Goal: Information Seeking & Learning: Learn about a topic

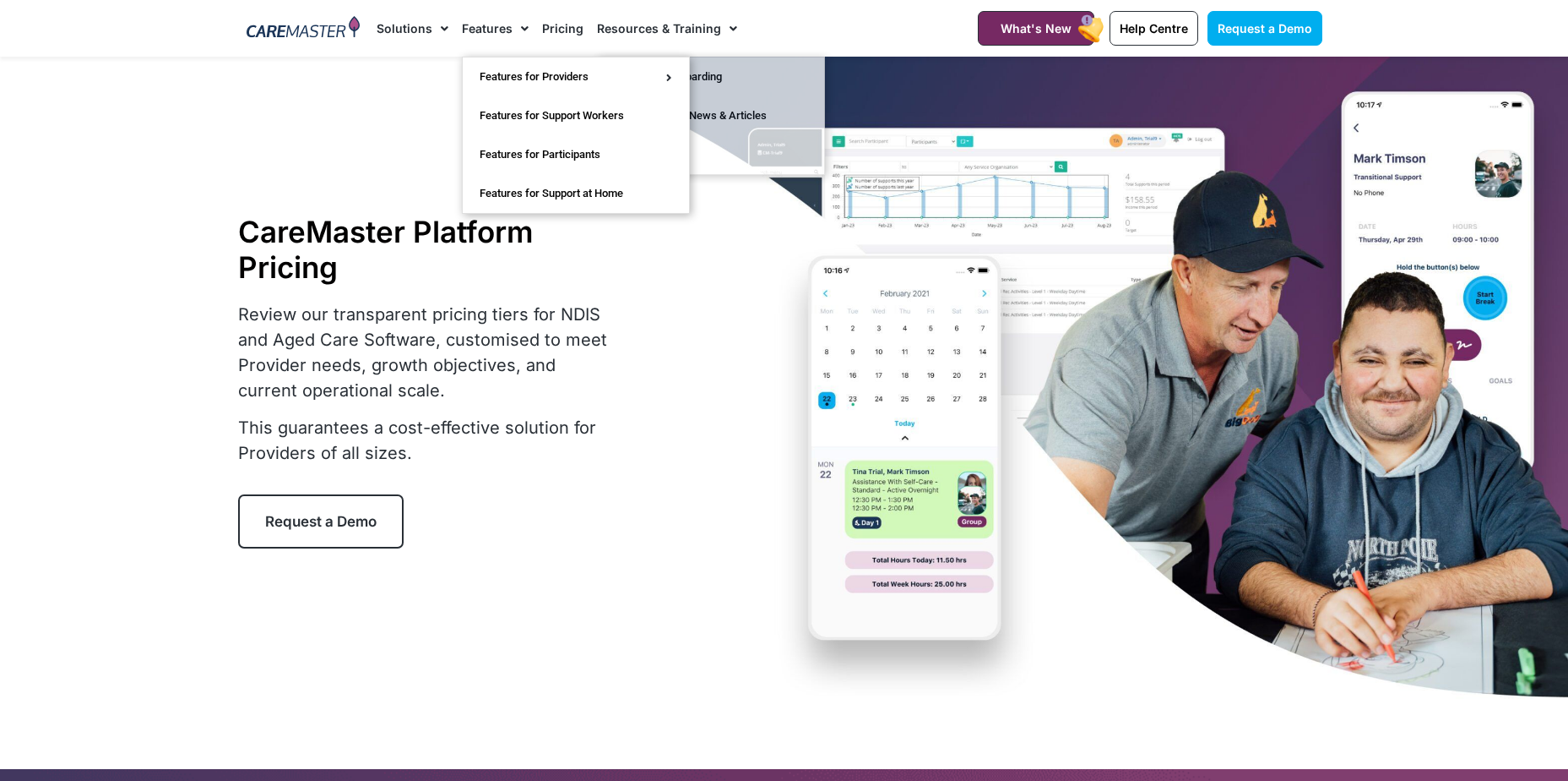
click at [506, 35] on link "Features" at bounding box center [496, 28] width 67 height 57
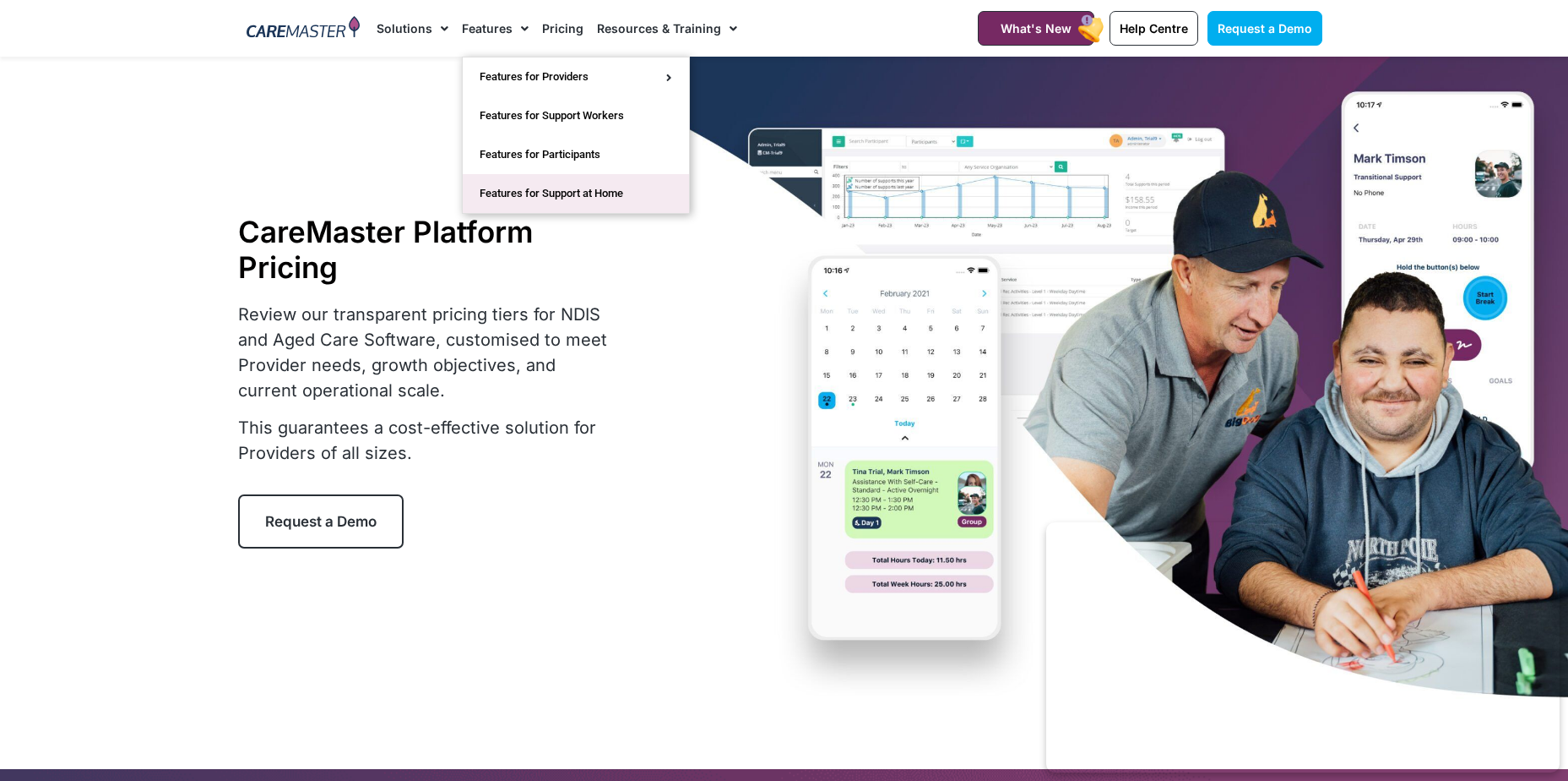
click at [551, 200] on link "Features for Support at Home" at bounding box center [576, 193] width 226 height 39
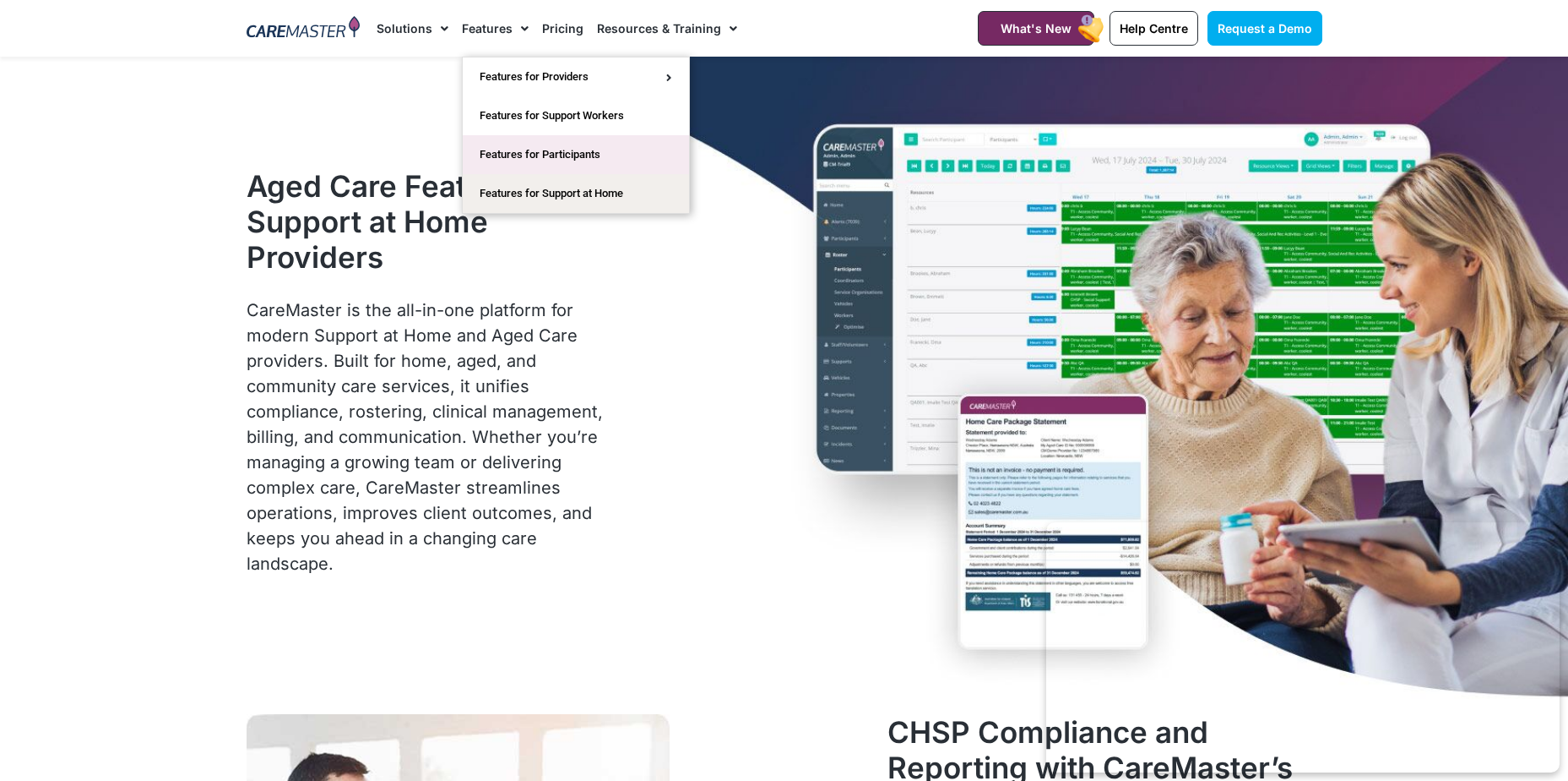
click at [594, 161] on link "Features for Participants" at bounding box center [576, 154] width 226 height 39
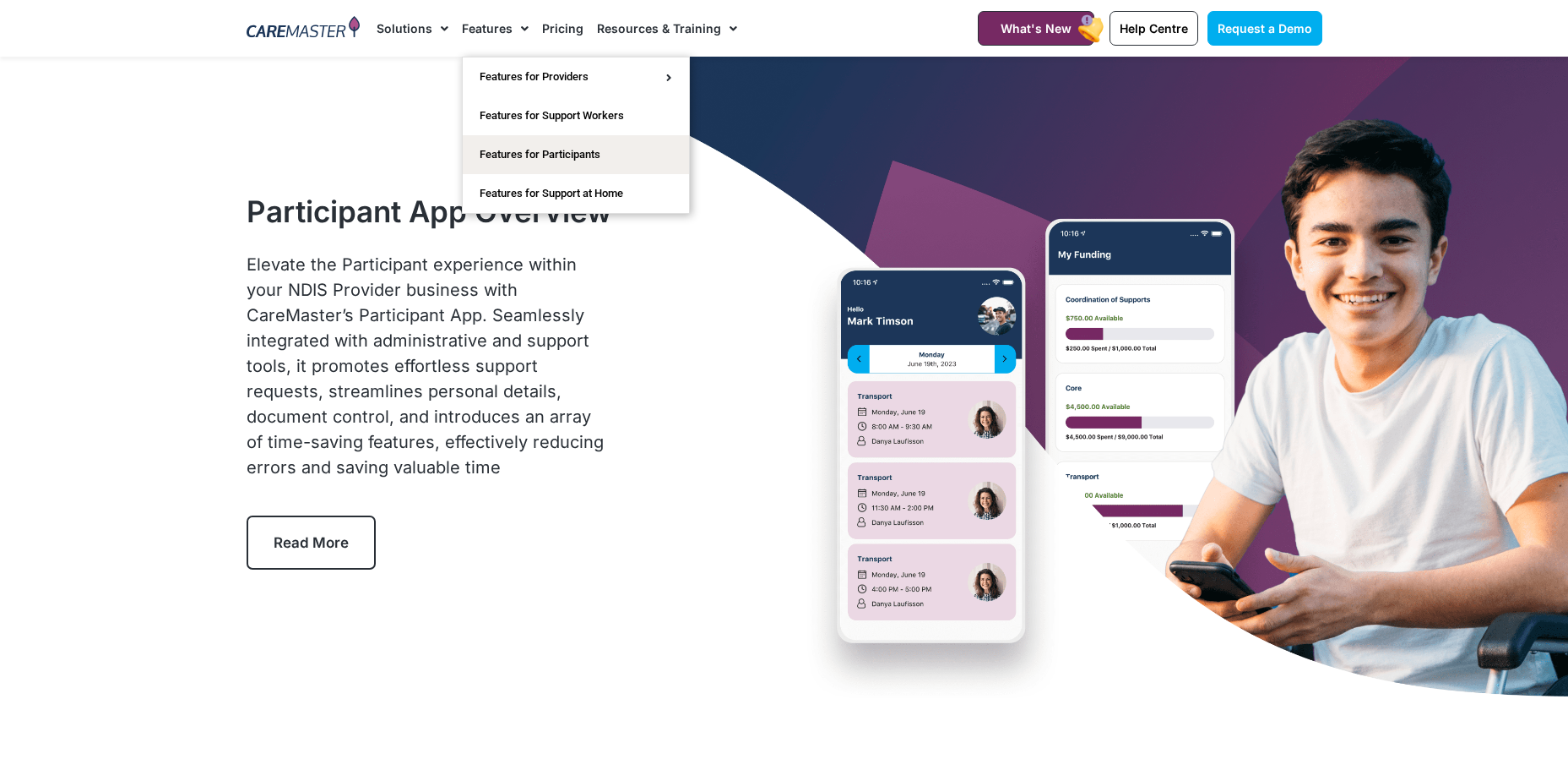
click at [513, 26] on span "Menu" at bounding box center [521, 29] width 16 height 29
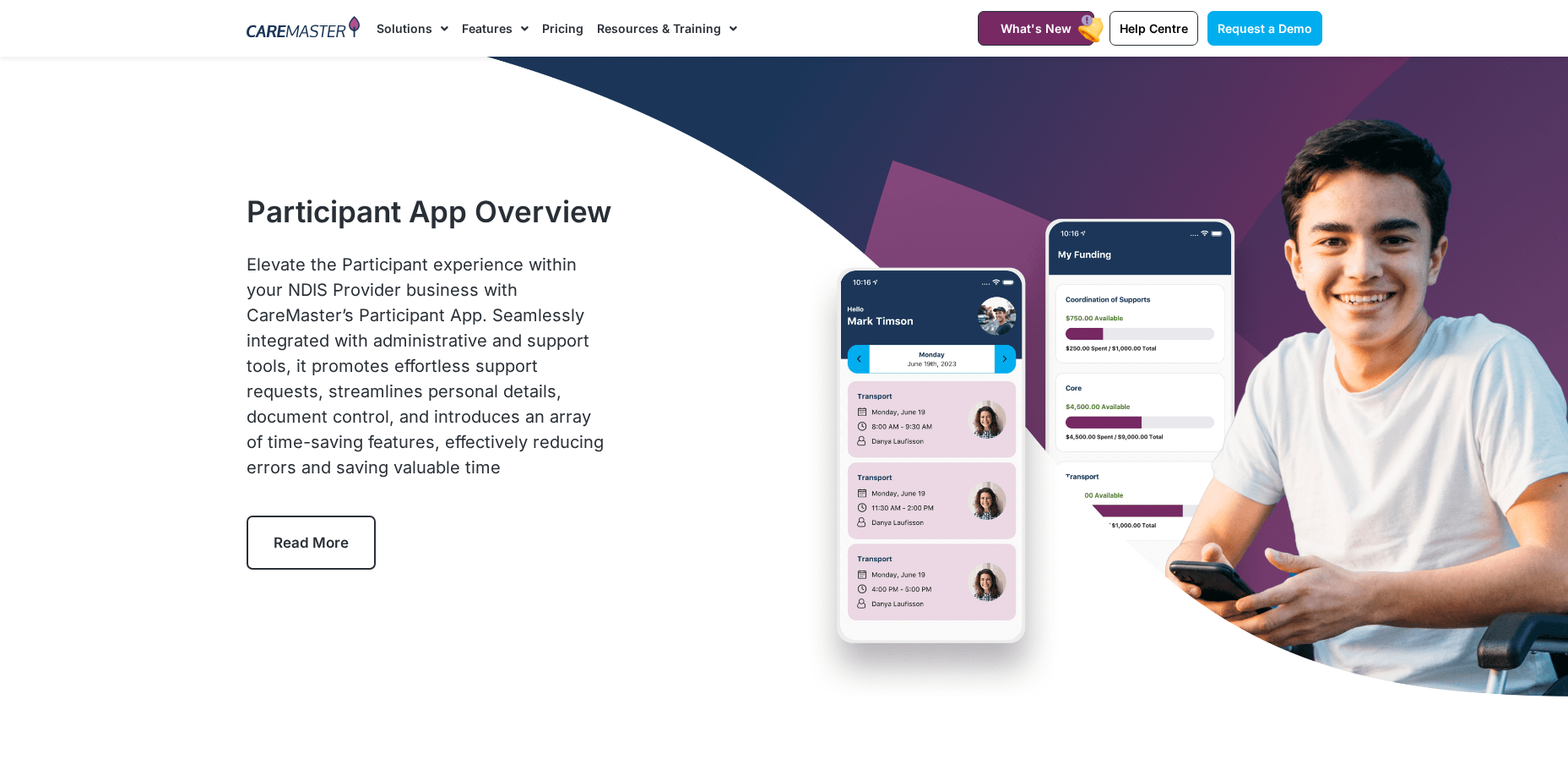
click at [513, 32] on span "Menu" at bounding box center [521, 29] width 16 height 29
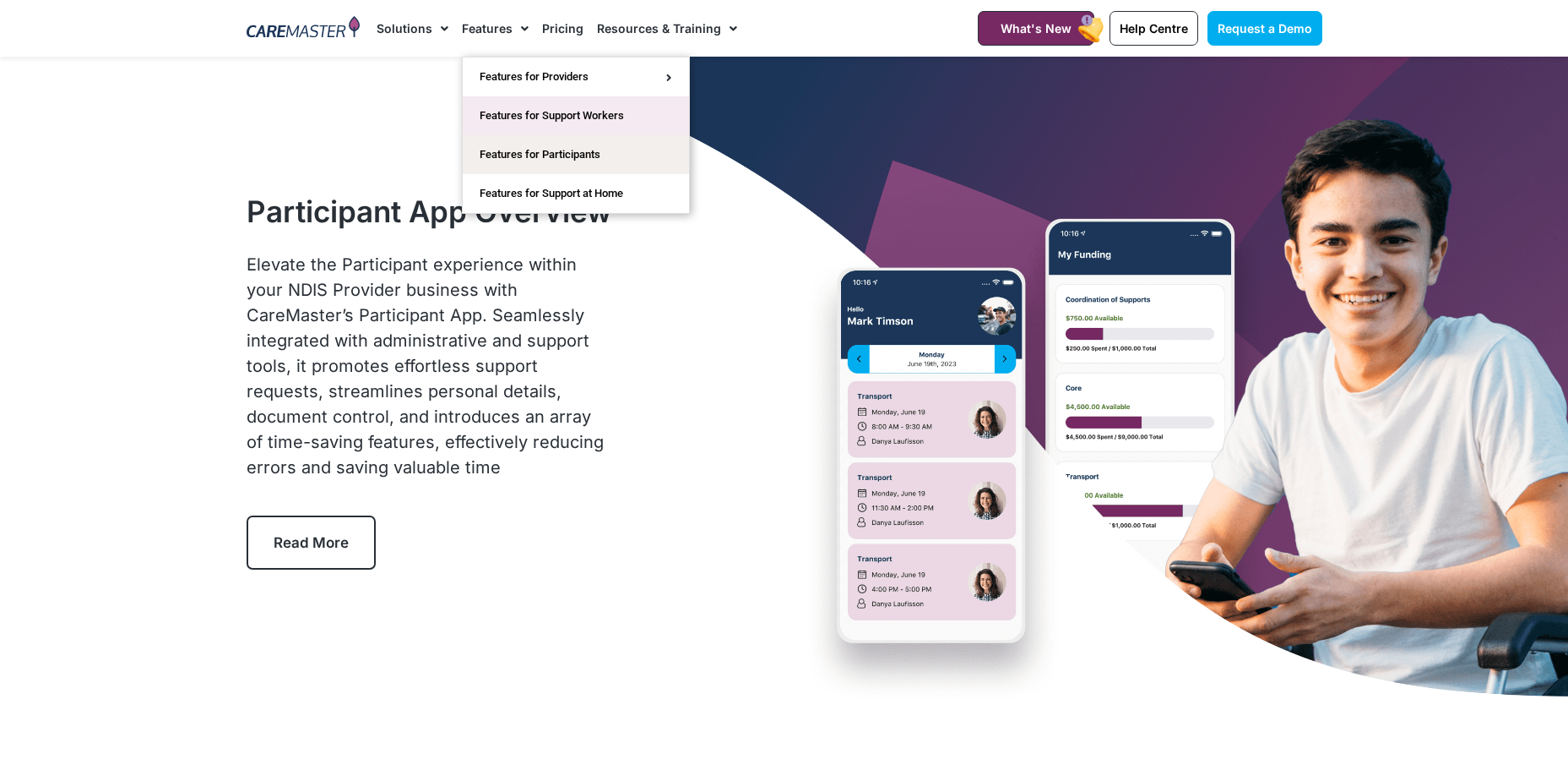
click at [544, 118] on link "Features for Support Workers" at bounding box center [576, 115] width 226 height 39
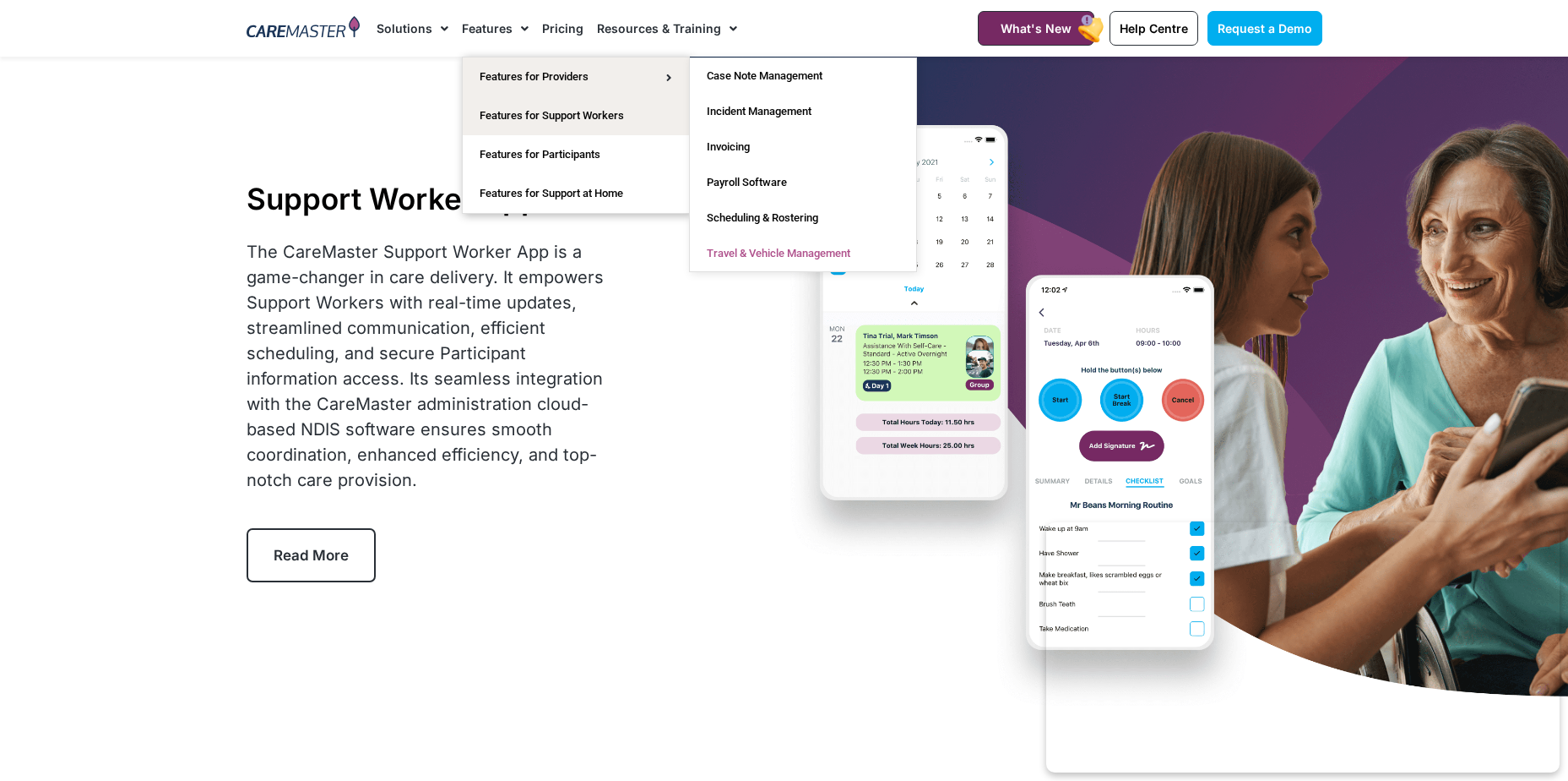
click at [786, 255] on link "Travel & Vehicle Management" at bounding box center [803, 253] width 226 height 36
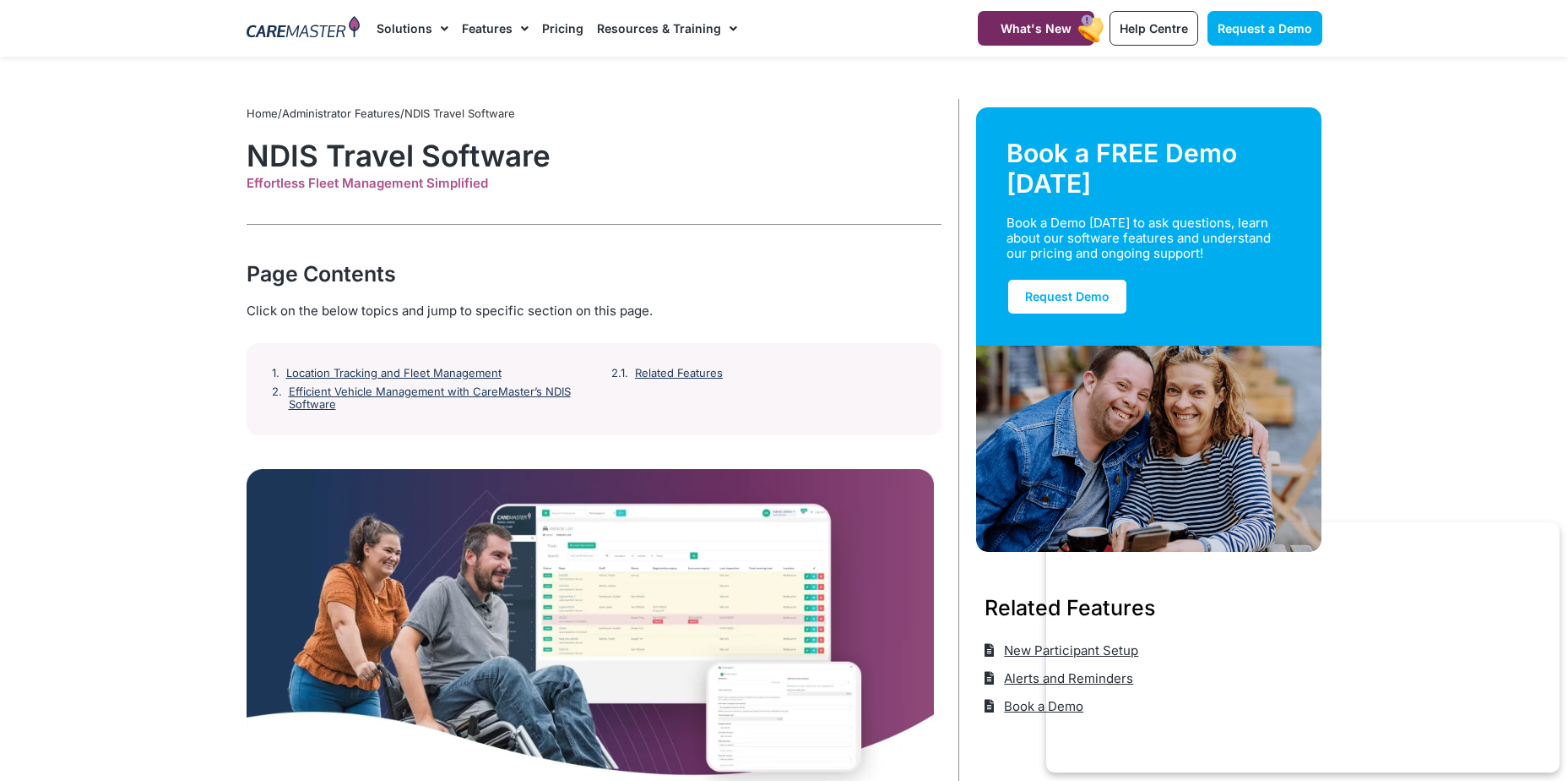
click at [357, 117] on link "Administrator Features" at bounding box center [340, 113] width 118 height 13
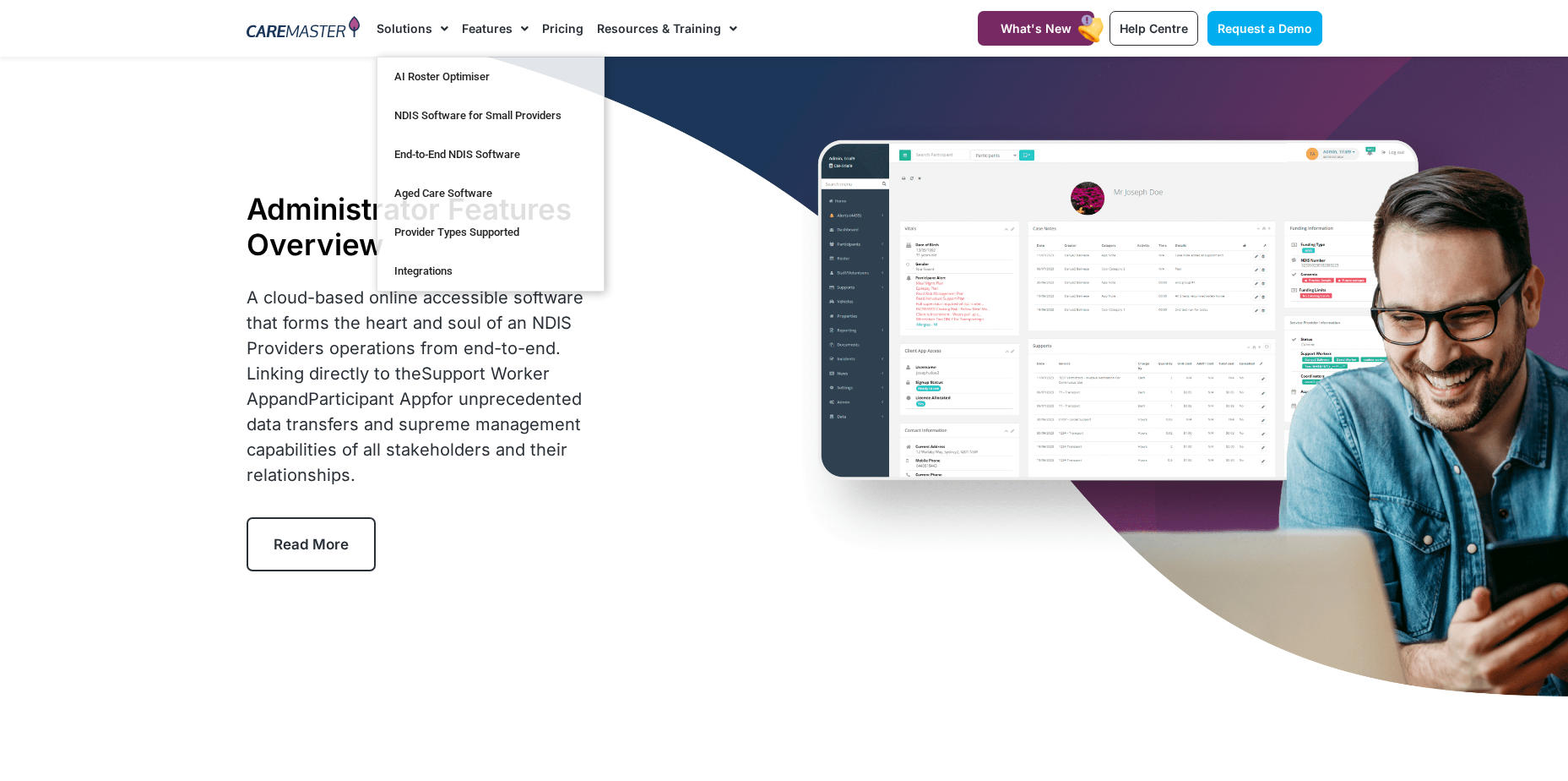
click at [527, 592] on div "Administrator Features Overview A cloud-based online accessible software that f…" at bounding box center [784, 381] width 1093 height 649
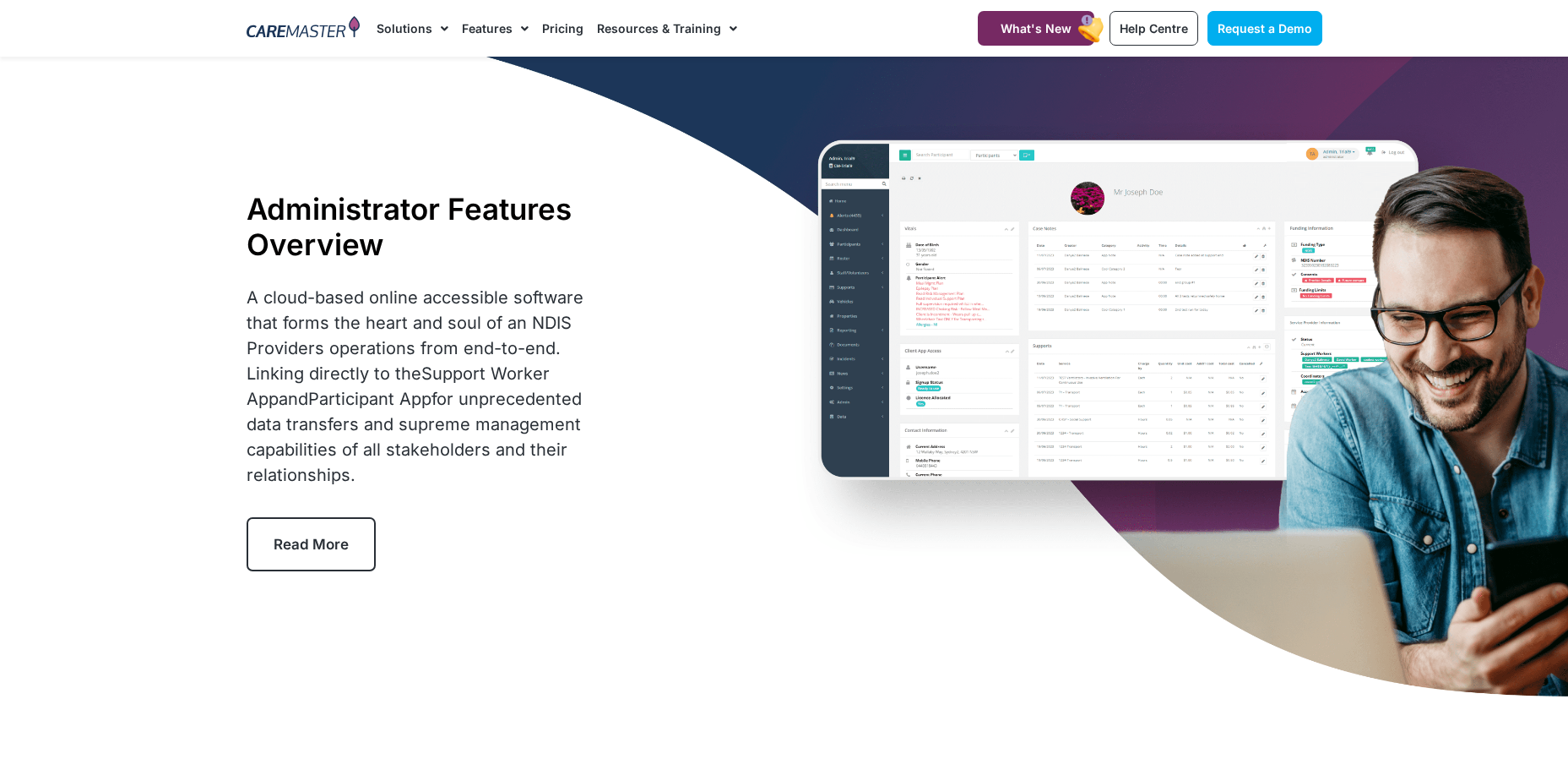
click at [351, 554] on link "Read More" at bounding box center [311, 544] width 129 height 54
click at [1033, 29] on span "What's New" at bounding box center [1037, 28] width 71 height 14
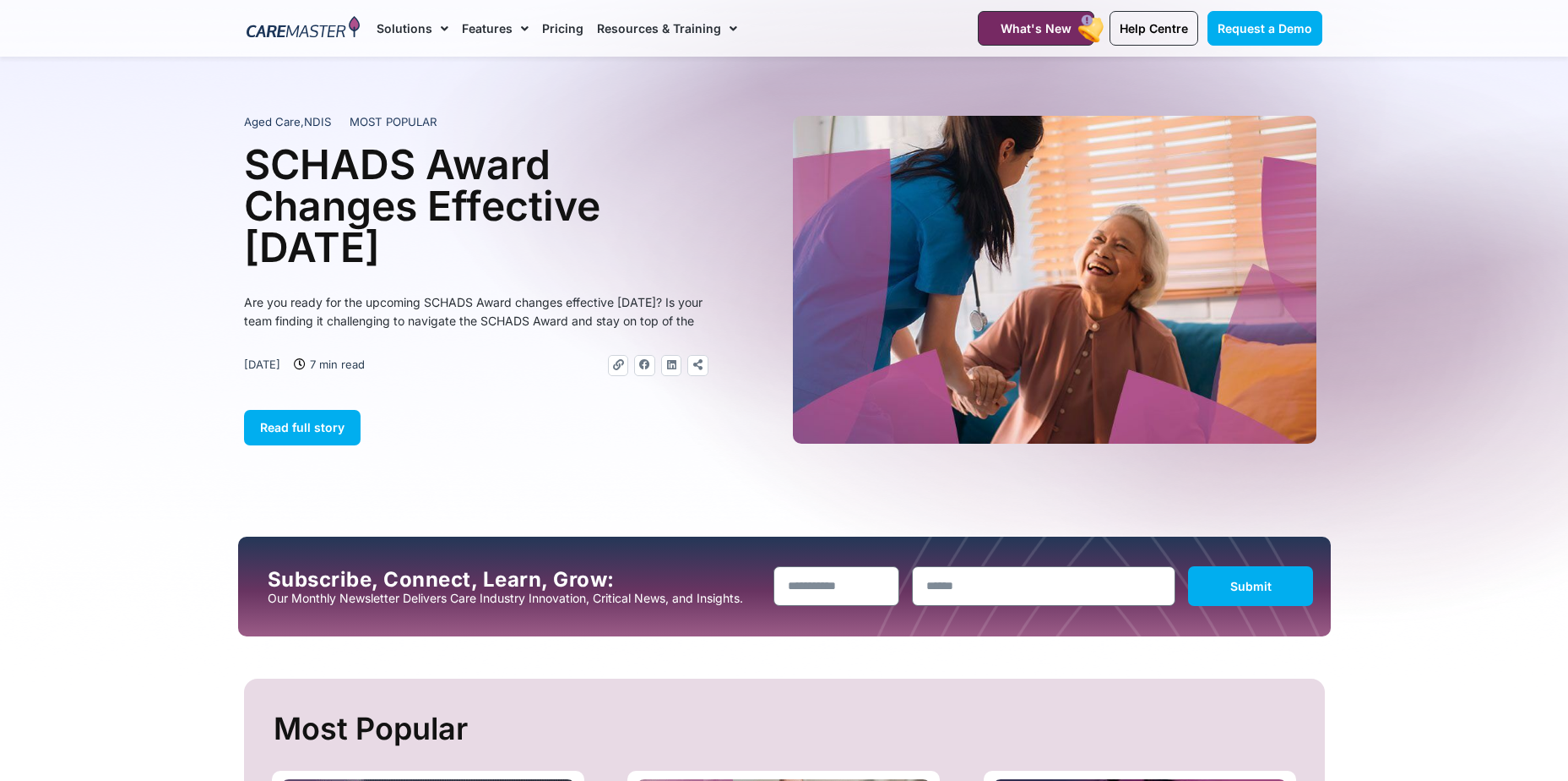
click at [724, 26] on span "Menu" at bounding box center [729, 29] width 16 height 29
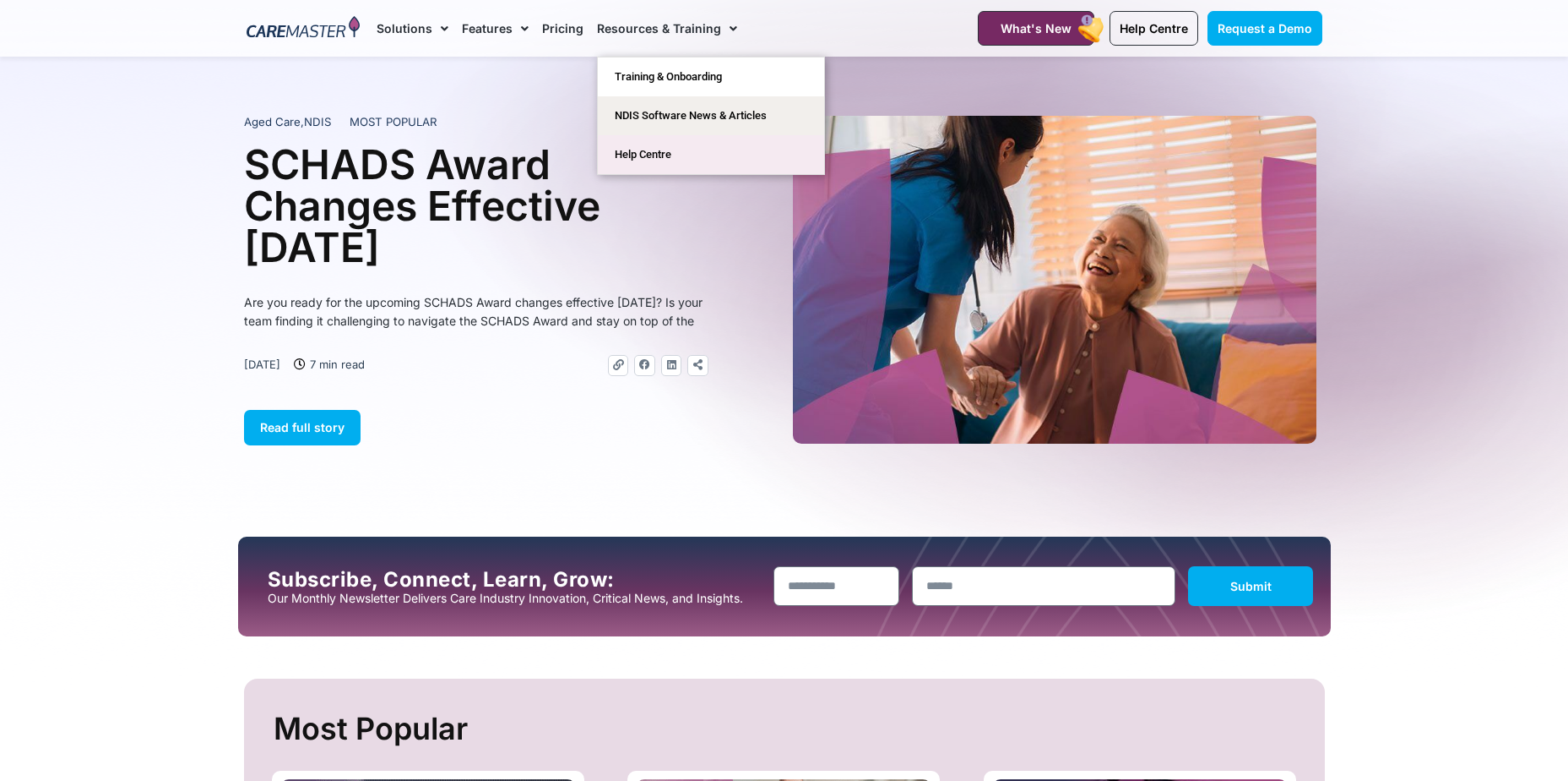
click at [672, 155] on link "Help Centre" at bounding box center [711, 154] width 226 height 39
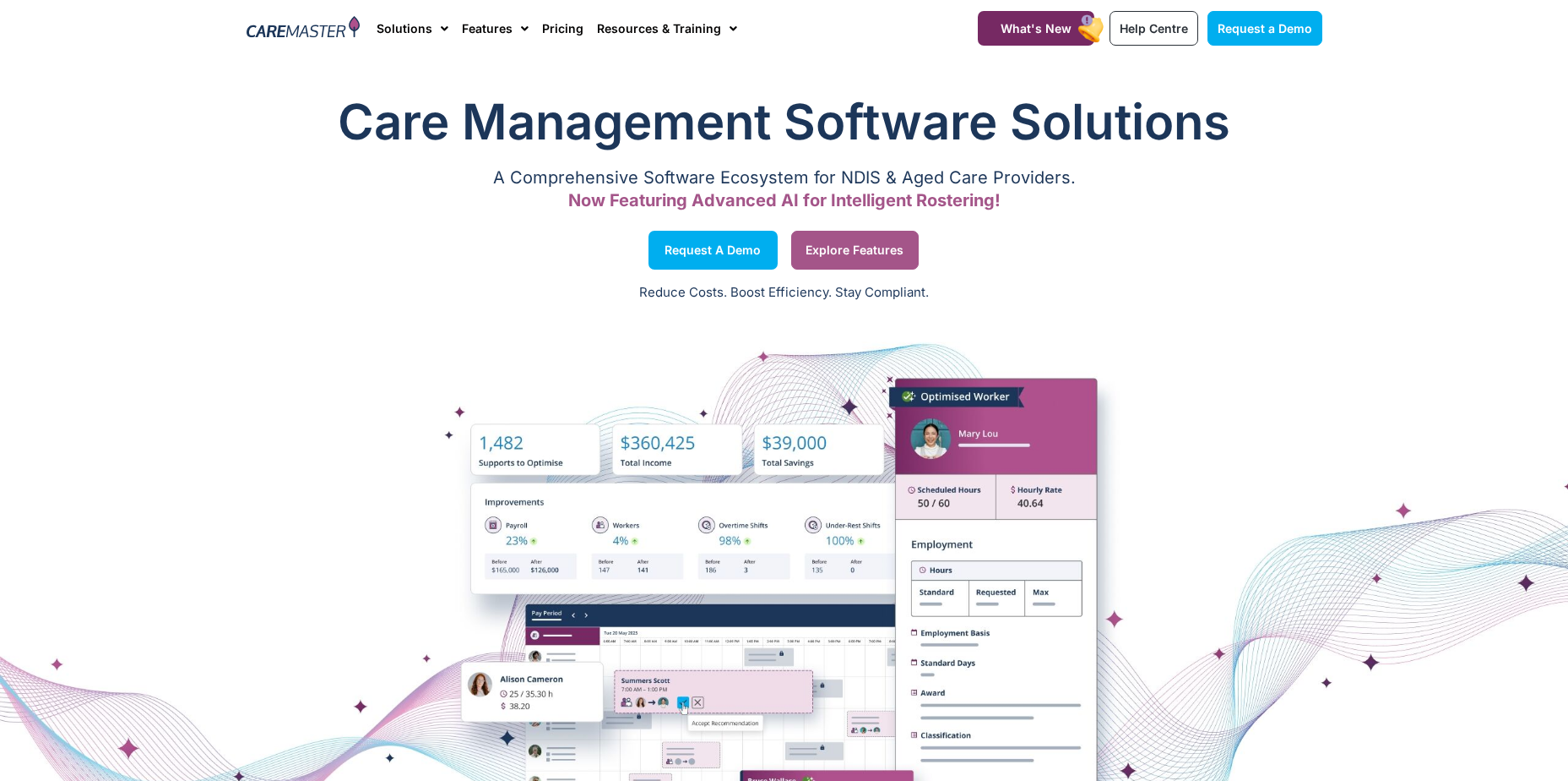
click at [853, 259] on link "Explore Features" at bounding box center [854, 249] width 128 height 39
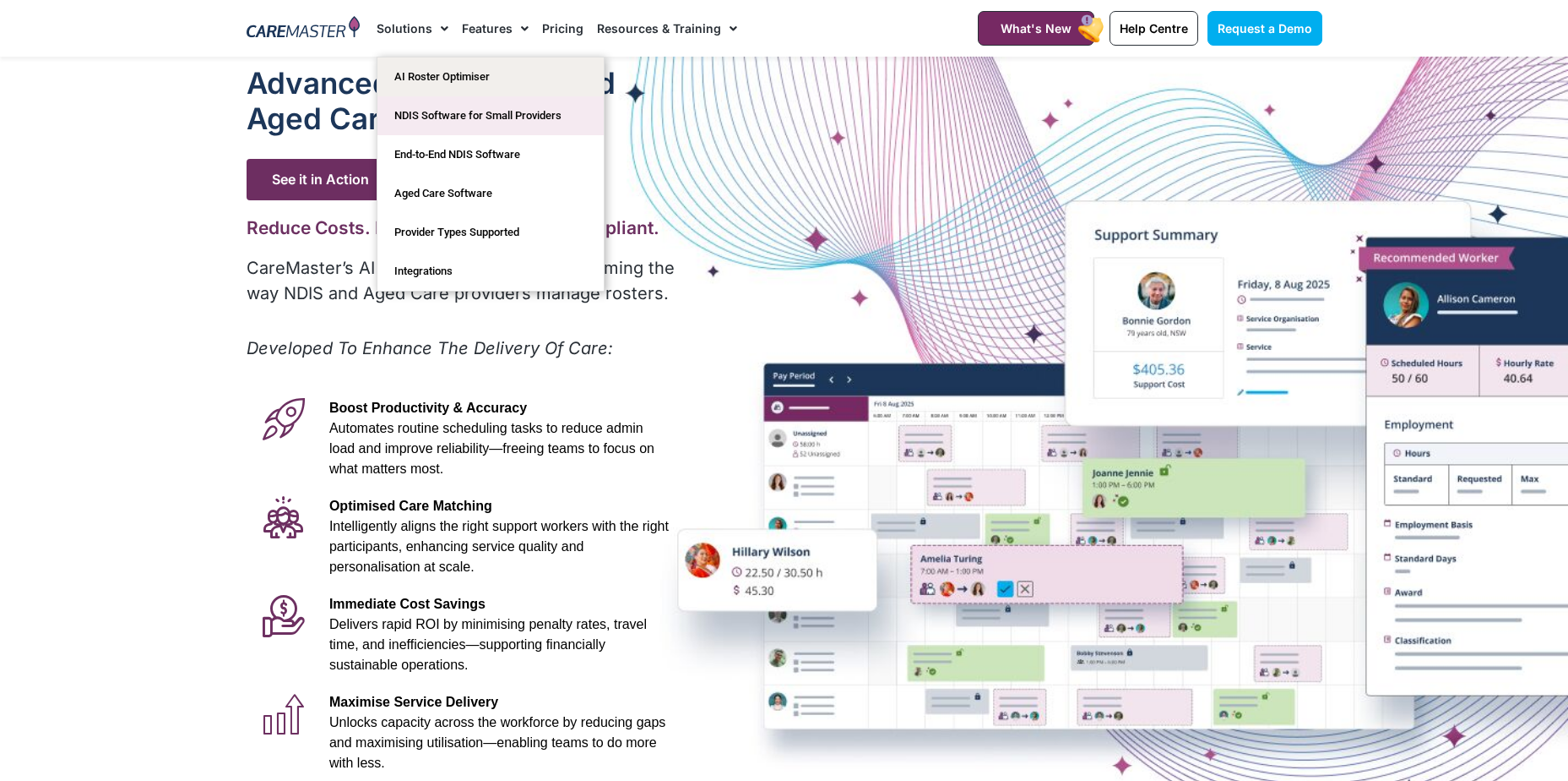
click at [527, 113] on link "NDIS Software for Small Providers" at bounding box center [491, 115] width 226 height 39
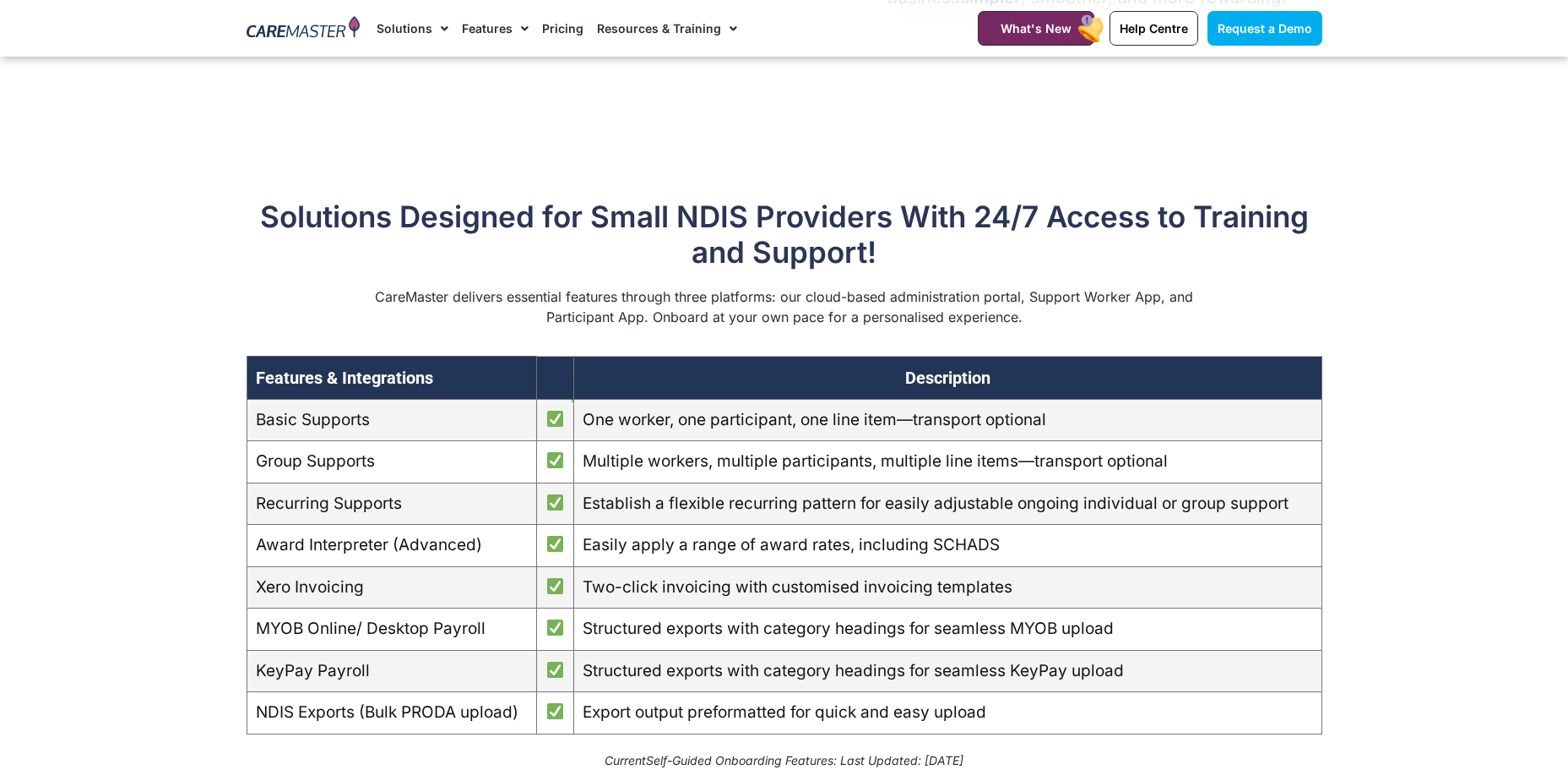
scroll to position [1521, 0]
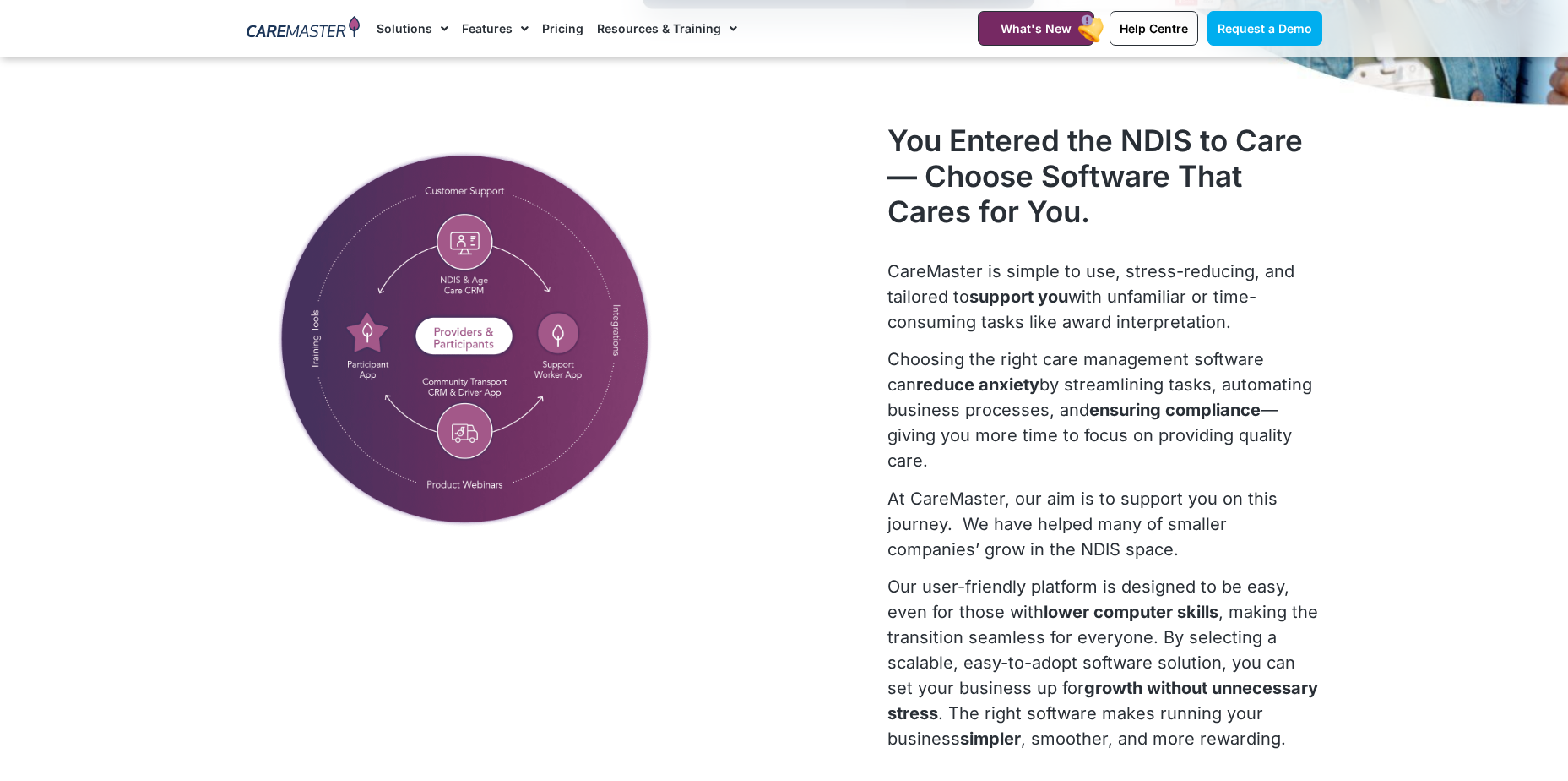
click at [656, 23] on link "Resources & Training" at bounding box center [667, 28] width 140 height 57
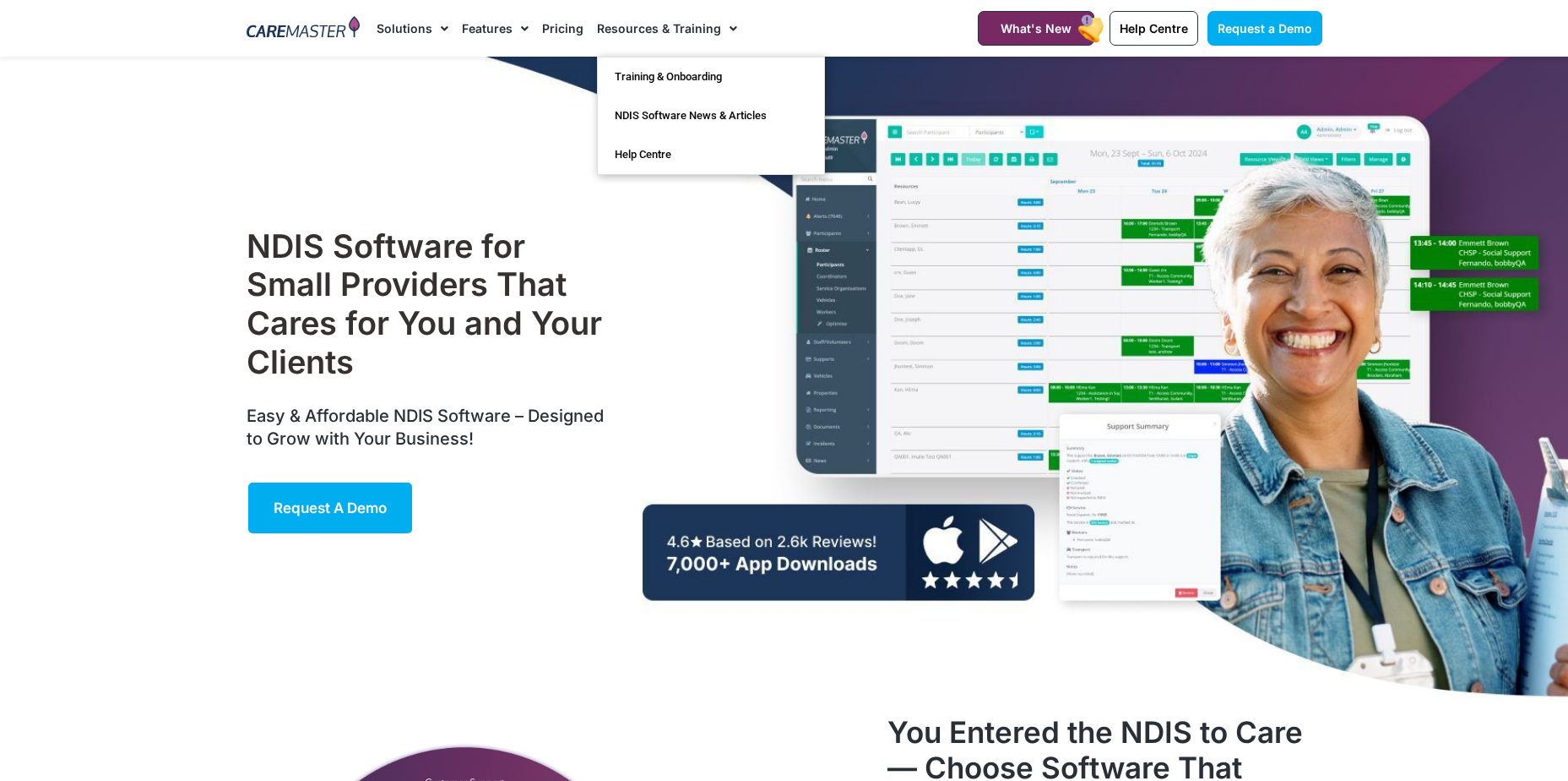
click at [707, 33] on link "Resources & Training" at bounding box center [667, 28] width 140 height 57
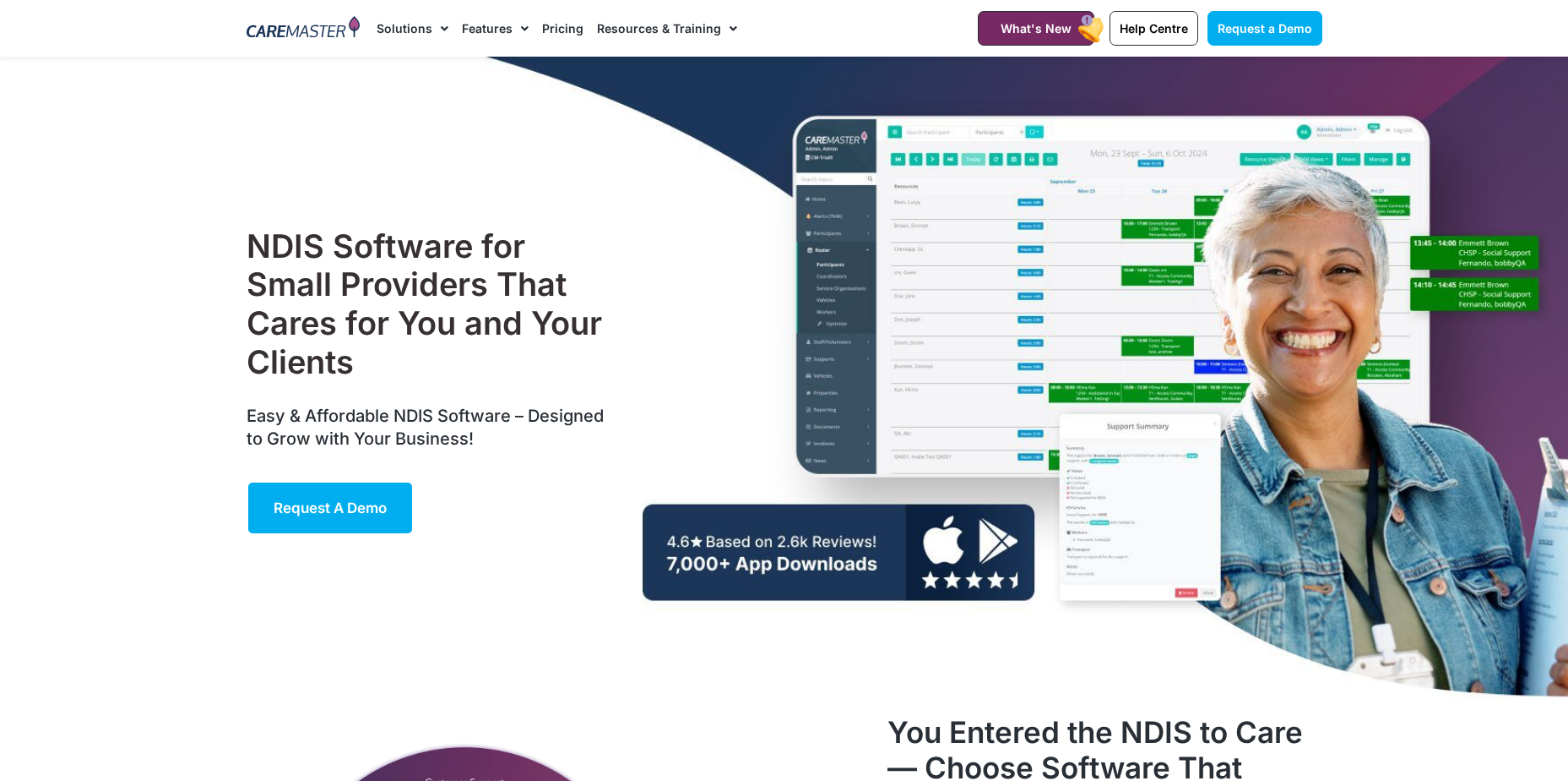
click at [706, 38] on link "Resources & Training" at bounding box center [667, 28] width 140 height 57
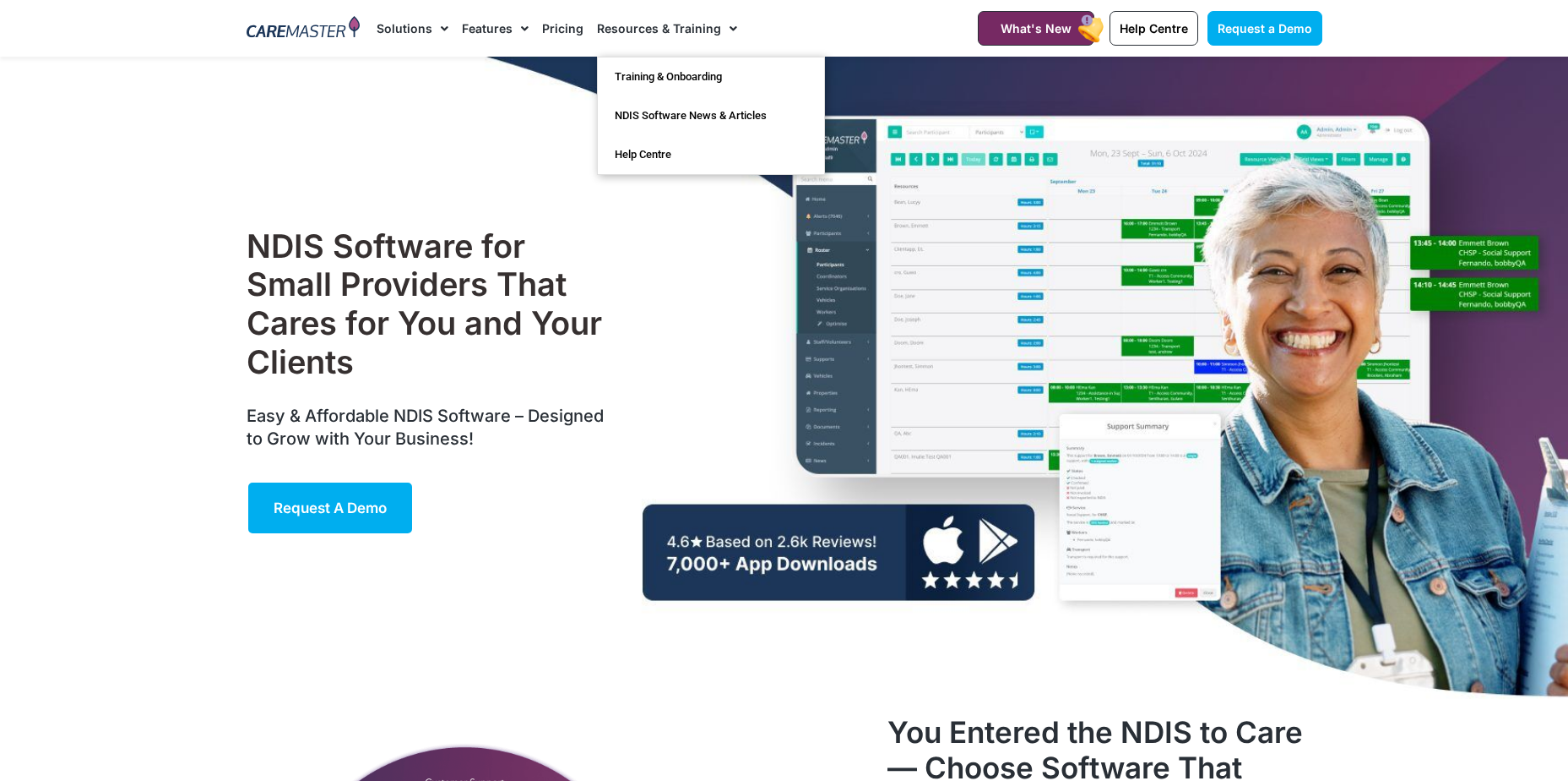
click at [667, 34] on link "Resources & Training" at bounding box center [667, 28] width 140 height 57
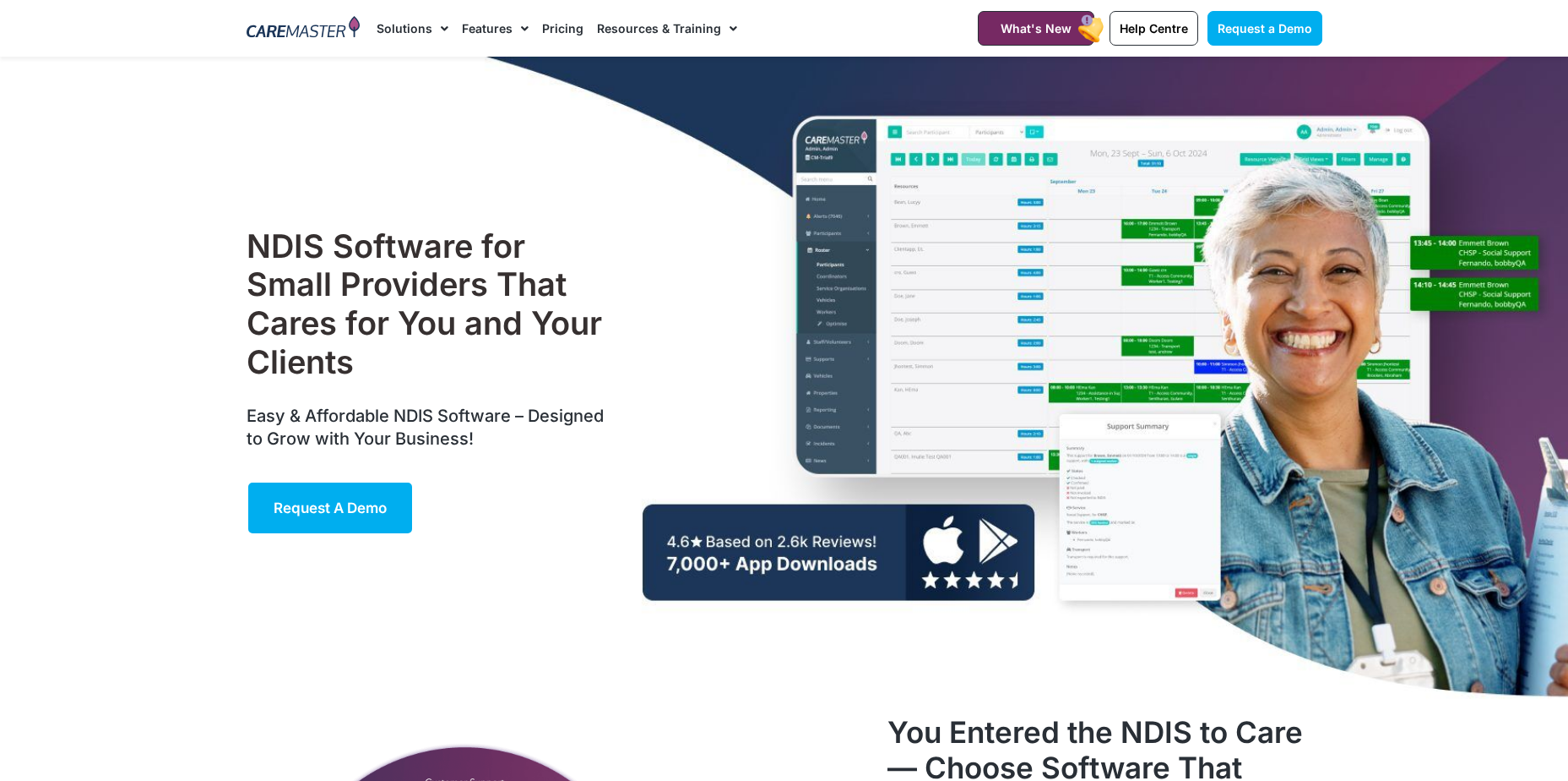
click at [633, 25] on link "Resources & Training" at bounding box center [667, 28] width 140 height 57
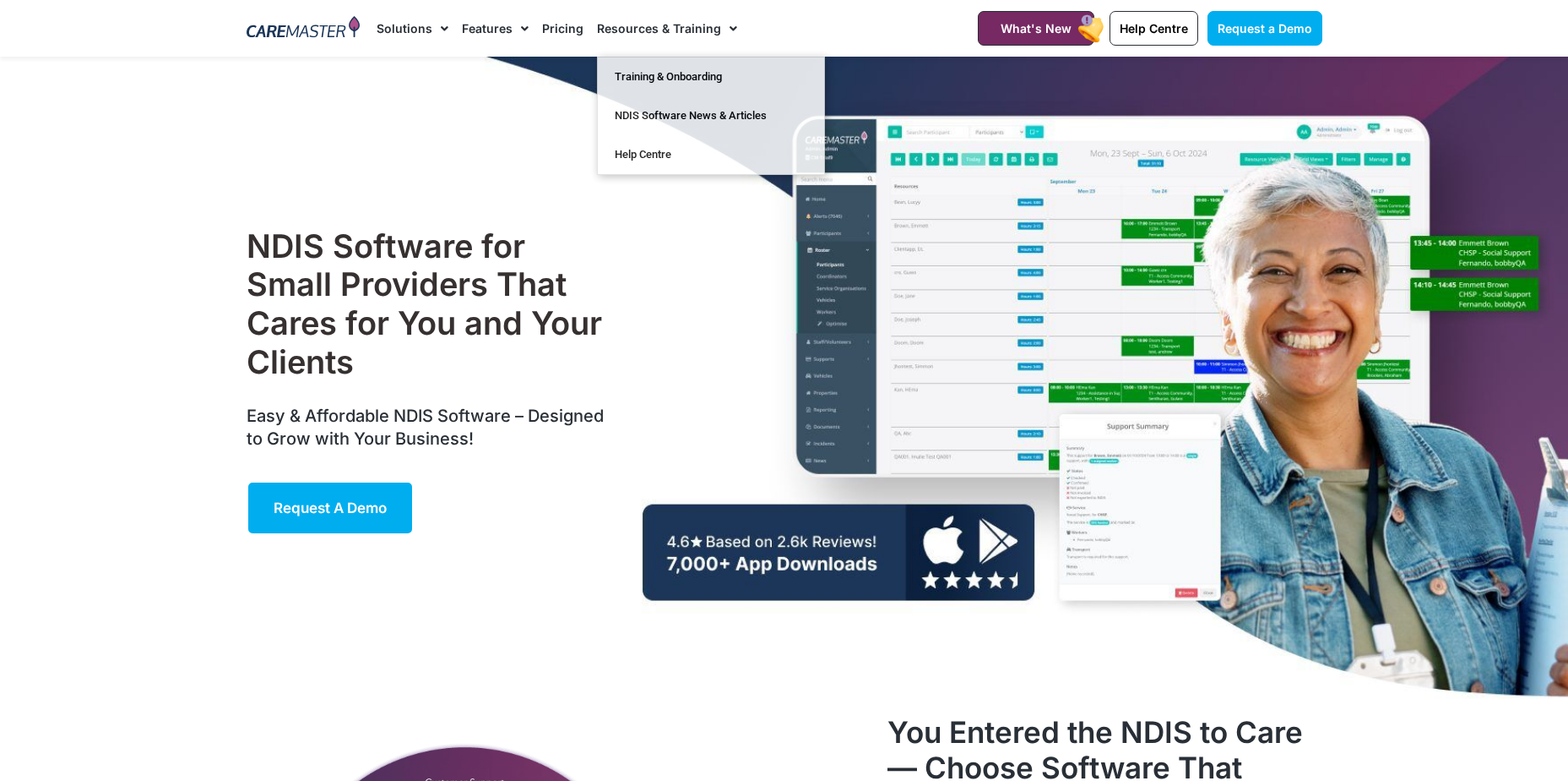
click at [571, 29] on link "Pricing" at bounding box center [562, 28] width 41 height 57
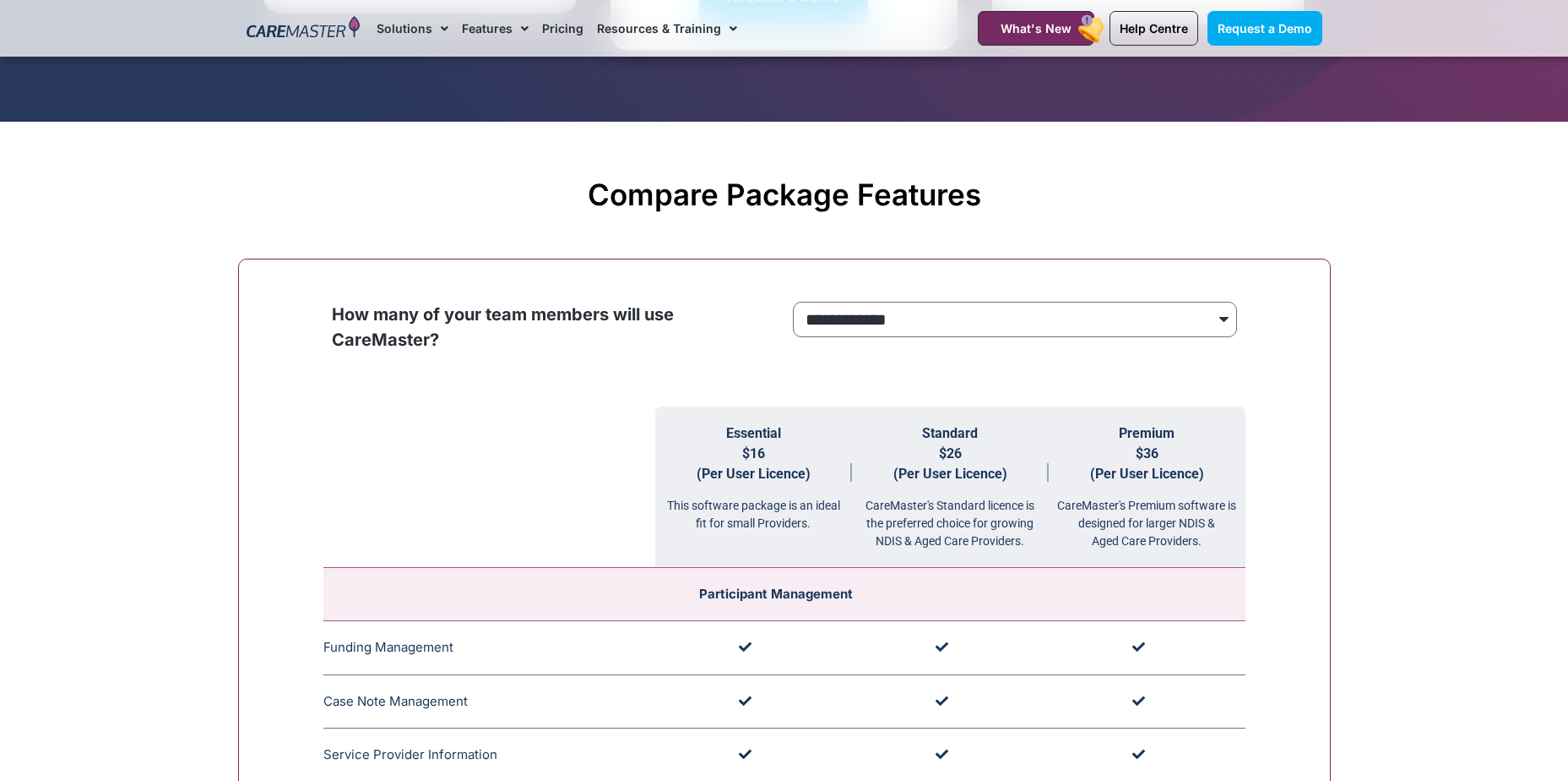
scroll to position [1605, 0]
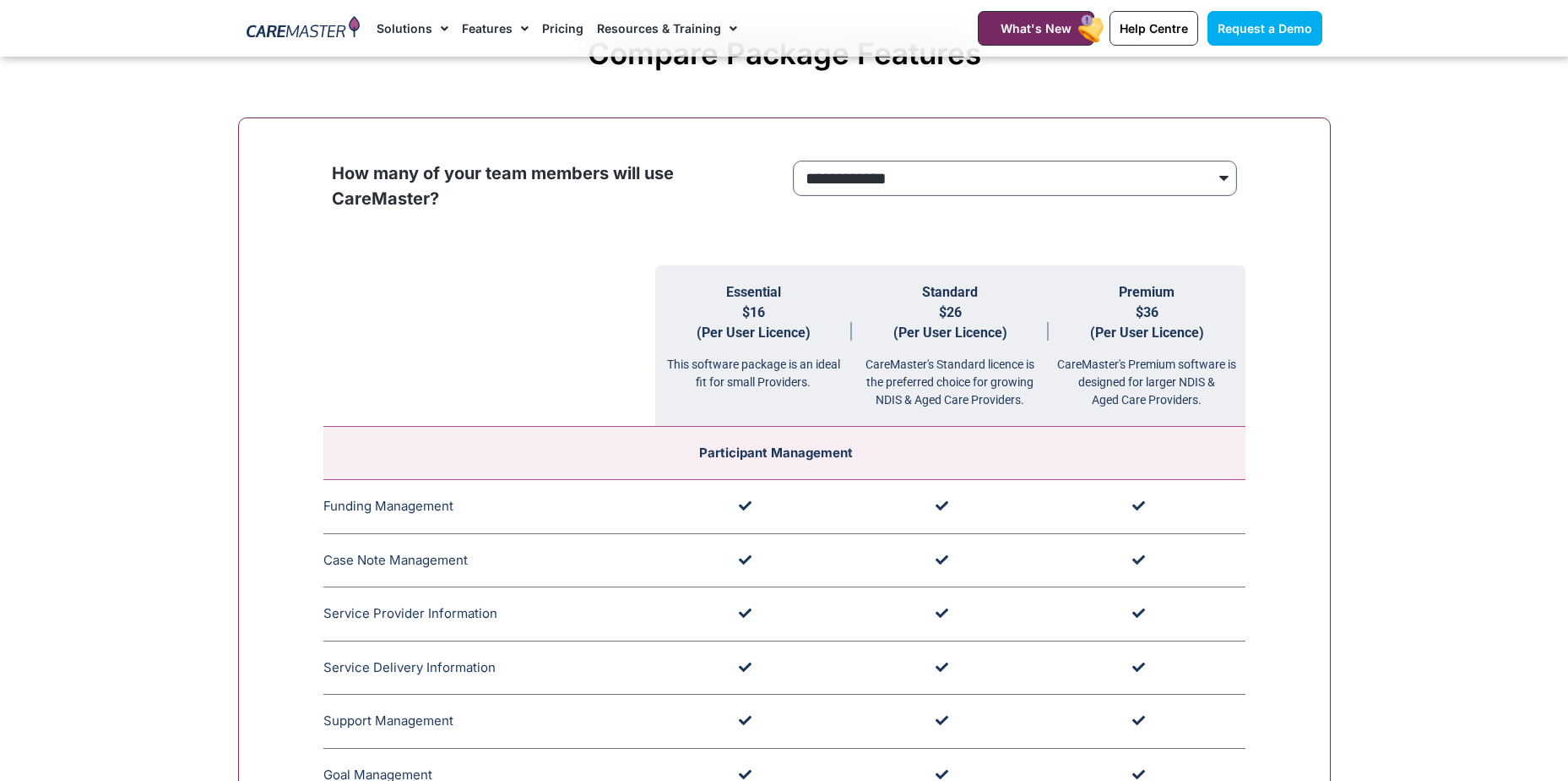
click at [925, 183] on select "**********" at bounding box center [1015, 178] width 444 height 36
select select "***"
click at [793, 161] on select "**********" at bounding box center [1015, 178] width 444 height 36
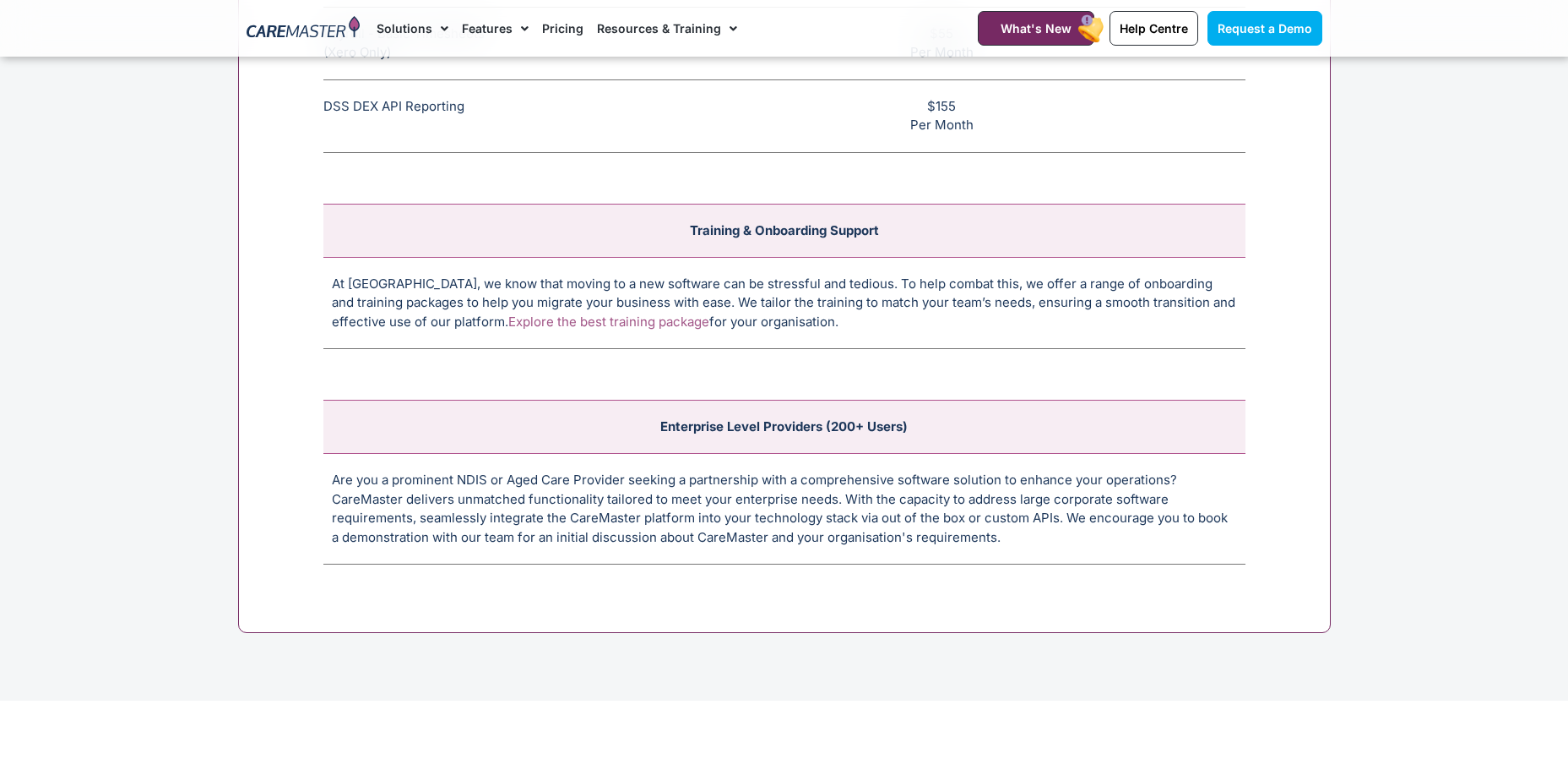
scroll to position [6759, 0]
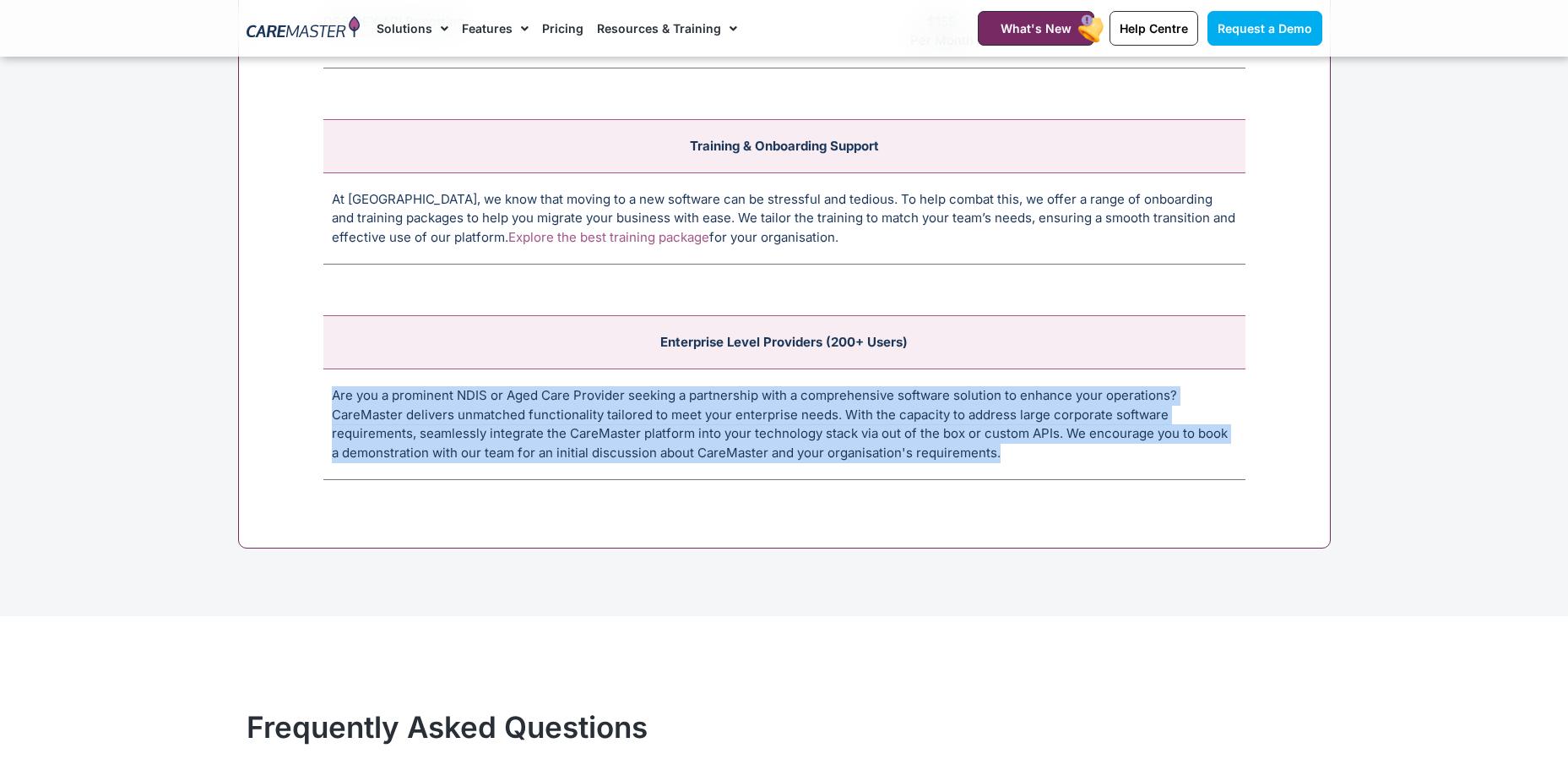
drag, startPoint x: 335, startPoint y: 396, endPoint x: 1003, endPoint y: 445, distance: 669.8
click at [1003, 445] on td "Are you a prominent NDIS or Aged Care Provider seeking a partnership with a com…" at bounding box center [784, 424] width 923 height 110
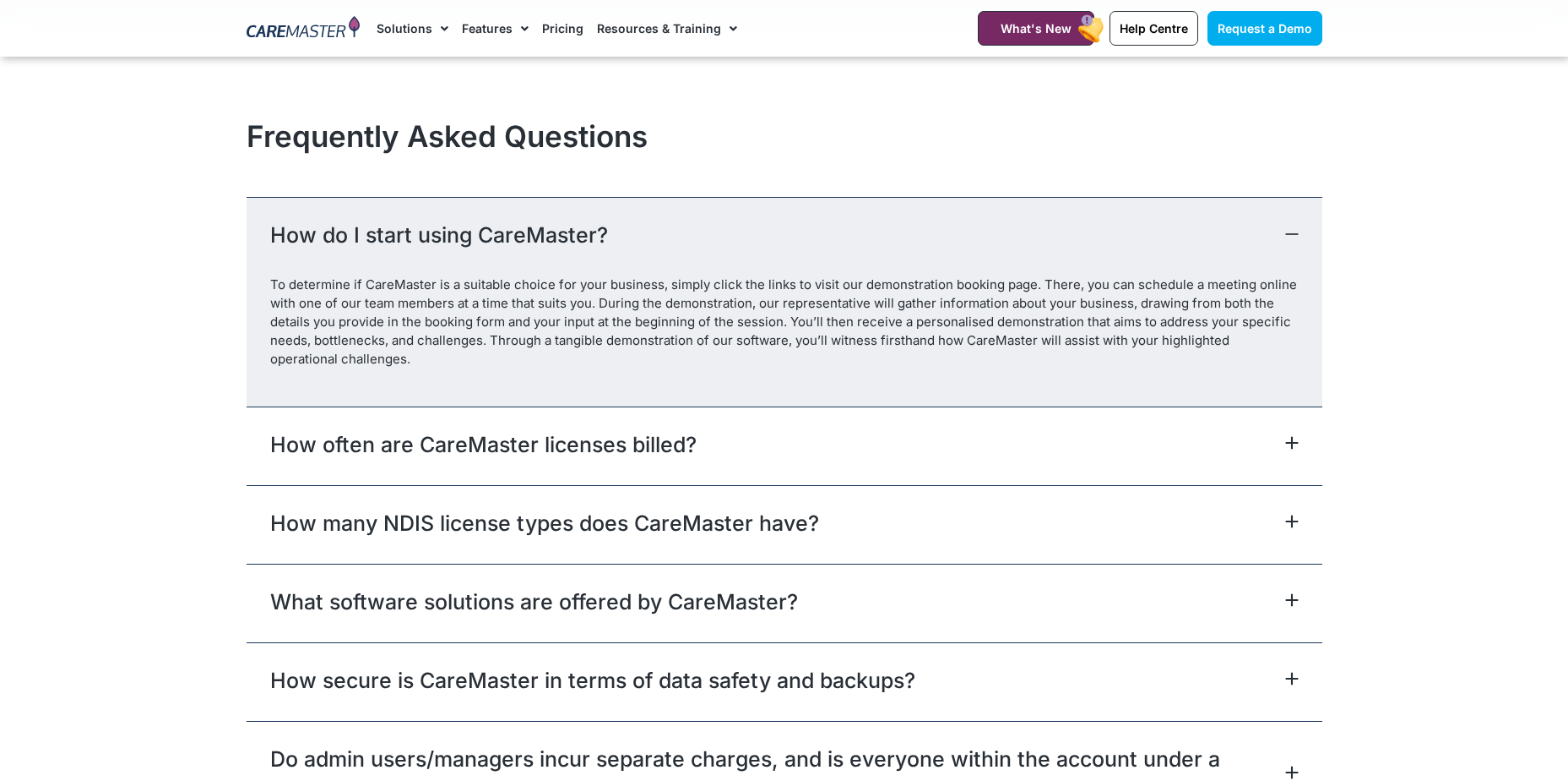
scroll to position [7350, 0]
